Goal: Use online tool/utility: Utilize a website feature to perform a specific function

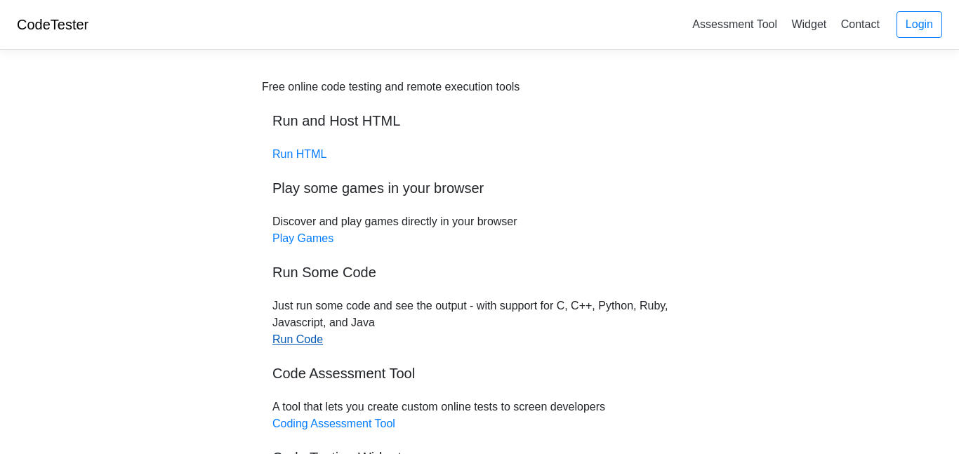
click at [284, 340] on link "Run Code" at bounding box center [298, 340] width 51 height 12
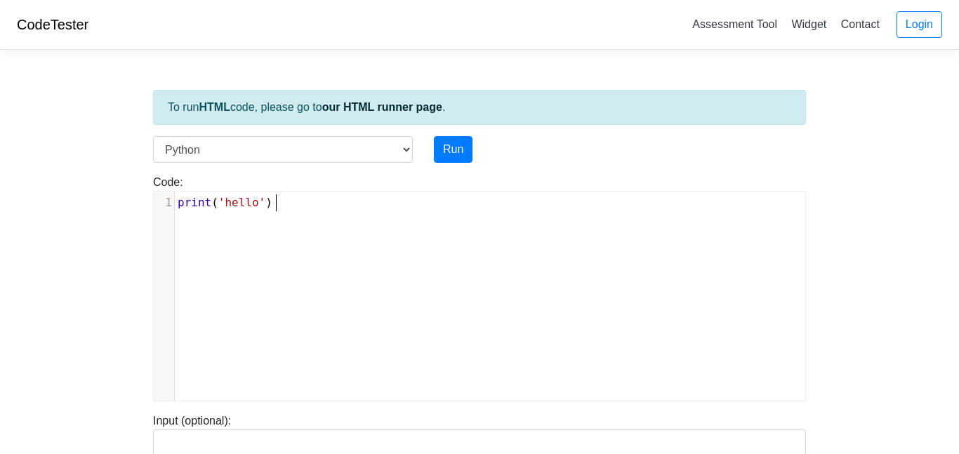
scroll to position [6, 0]
drag, startPoint x: 296, startPoint y: 211, endPoint x: 196, endPoint y: 216, distance: 100.5
click at [196, 216] on div "xxxxxxxxxx 1 print ( 'hello' )" at bounding box center [490, 307] width 673 height 230
type textarea "print('hello')"
drag, startPoint x: 280, startPoint y: 204, endPoint x: 176, endPoint y: 198, distance: 104.1
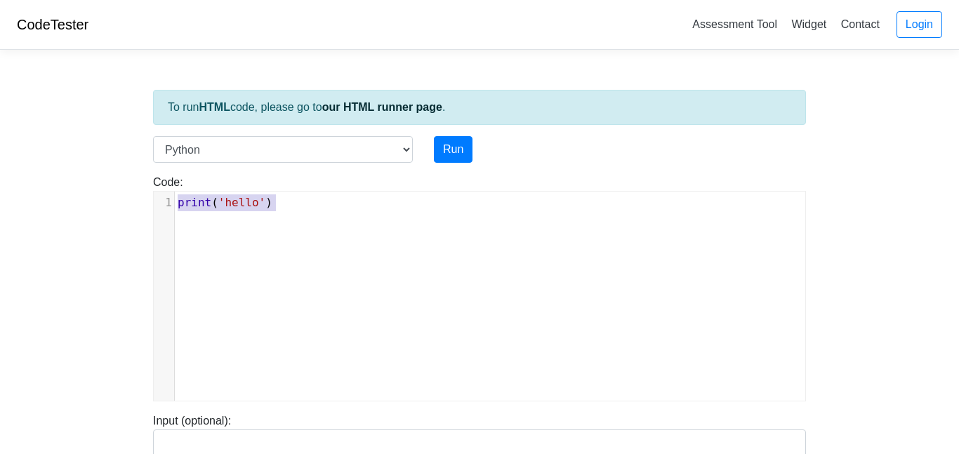
click at [176, 198] on pre "print ( 'hello' )" at bounding box center [490, 203] width 631 height 17
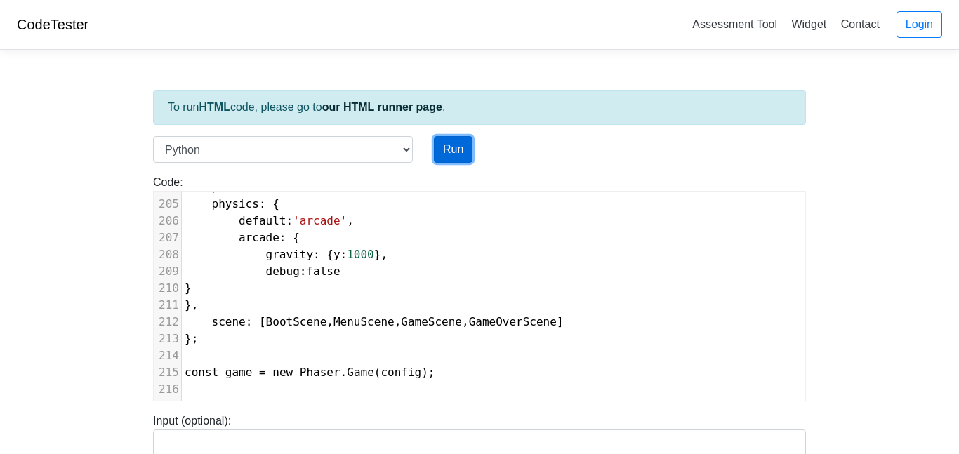
click at [442, 155] on button "Run" at bounding box center [453, 149] width 39 height 27
type input "https://codetester.io/runner?s=LPWDBjEmX1"
type textarea "Submission status: Runtime Error (NZEC) Stderr: File "script.py", line 1 // mai…"
click at [442, 155] on button "Run" at bounding box center [453, 149] width 39 height 27
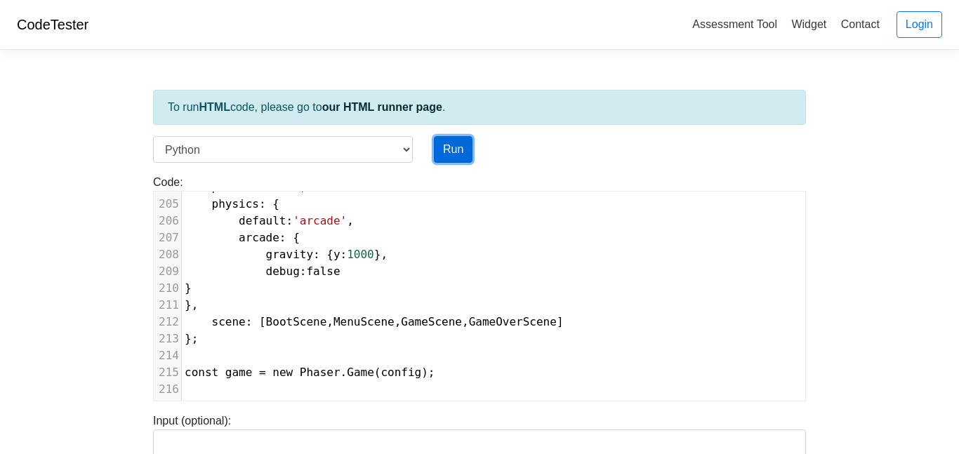
click at [442, 155] on button "Run" at bounding box center [453, 149] width 39 height 27
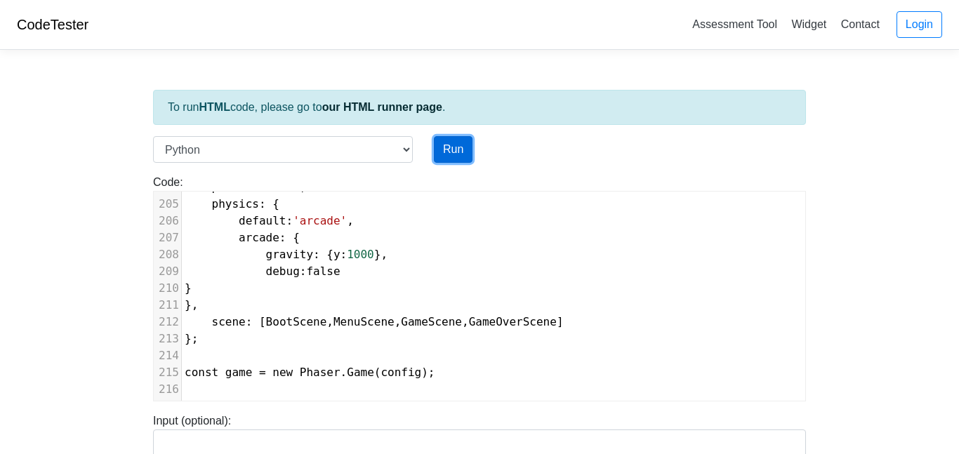
click at [442, 155] on button "Run" at bounding box center [453, 149] width 39 height 27
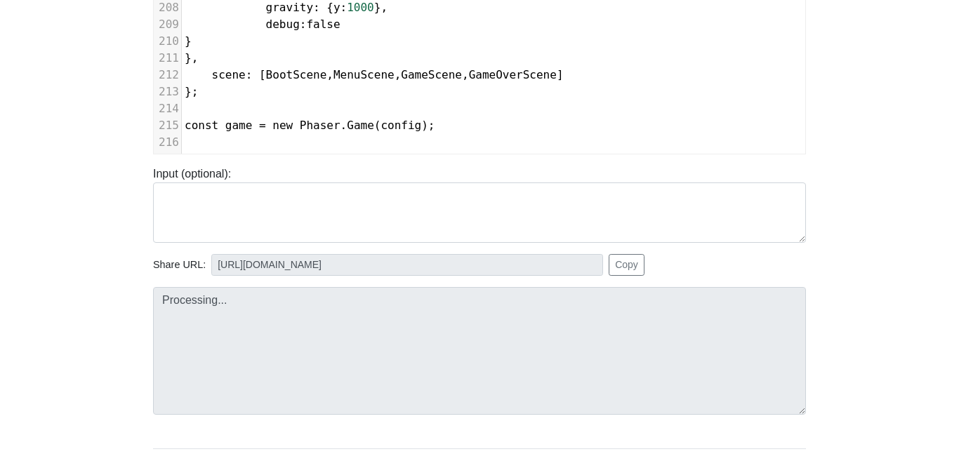
scroll to position [329, 0]
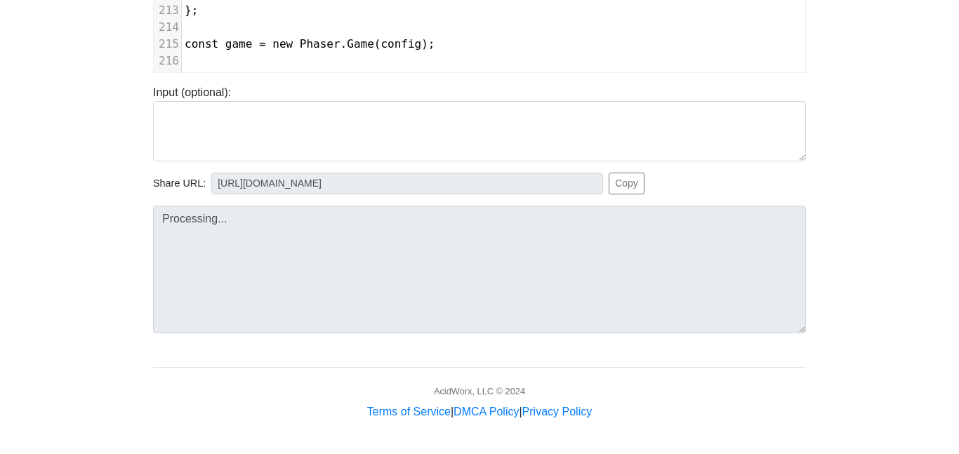
type input "https://codetester.io/runner?s=aklaKr2wzM"
